Goal: Task Accomplishment & Management: Manage account settings

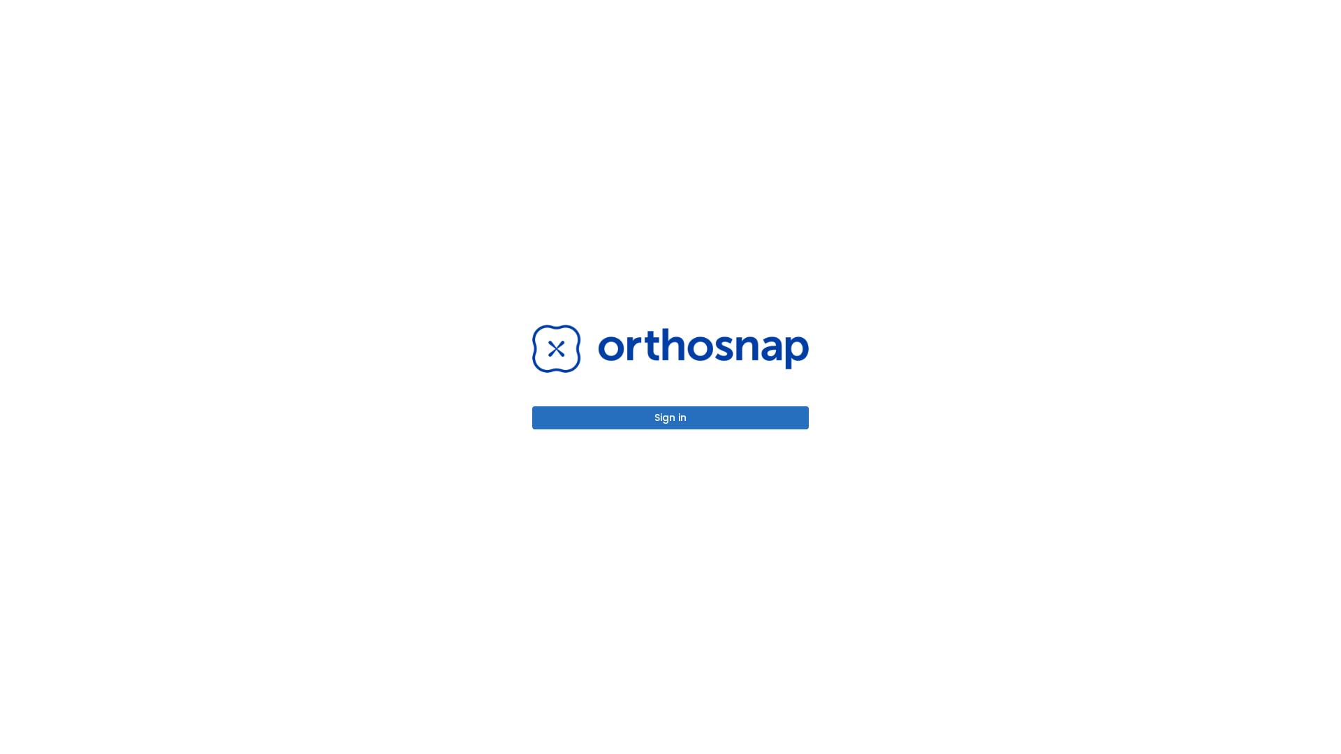
click at [670, 418] on button "Sign in" at bounding box center [670, 417] width 277 height 23
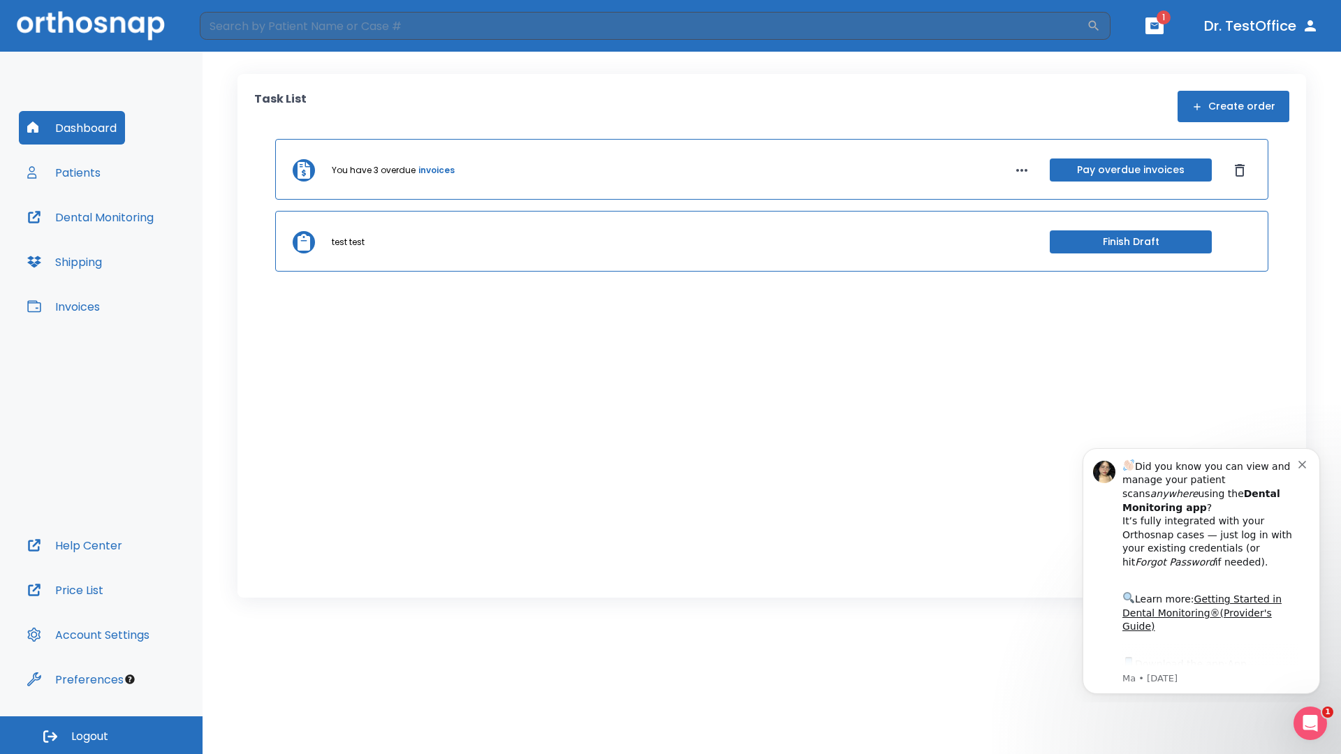
click at [101, 735] on span "Logout" at bounding box center [89, 736] width 37 height 15
